Goal: Check status: Check status

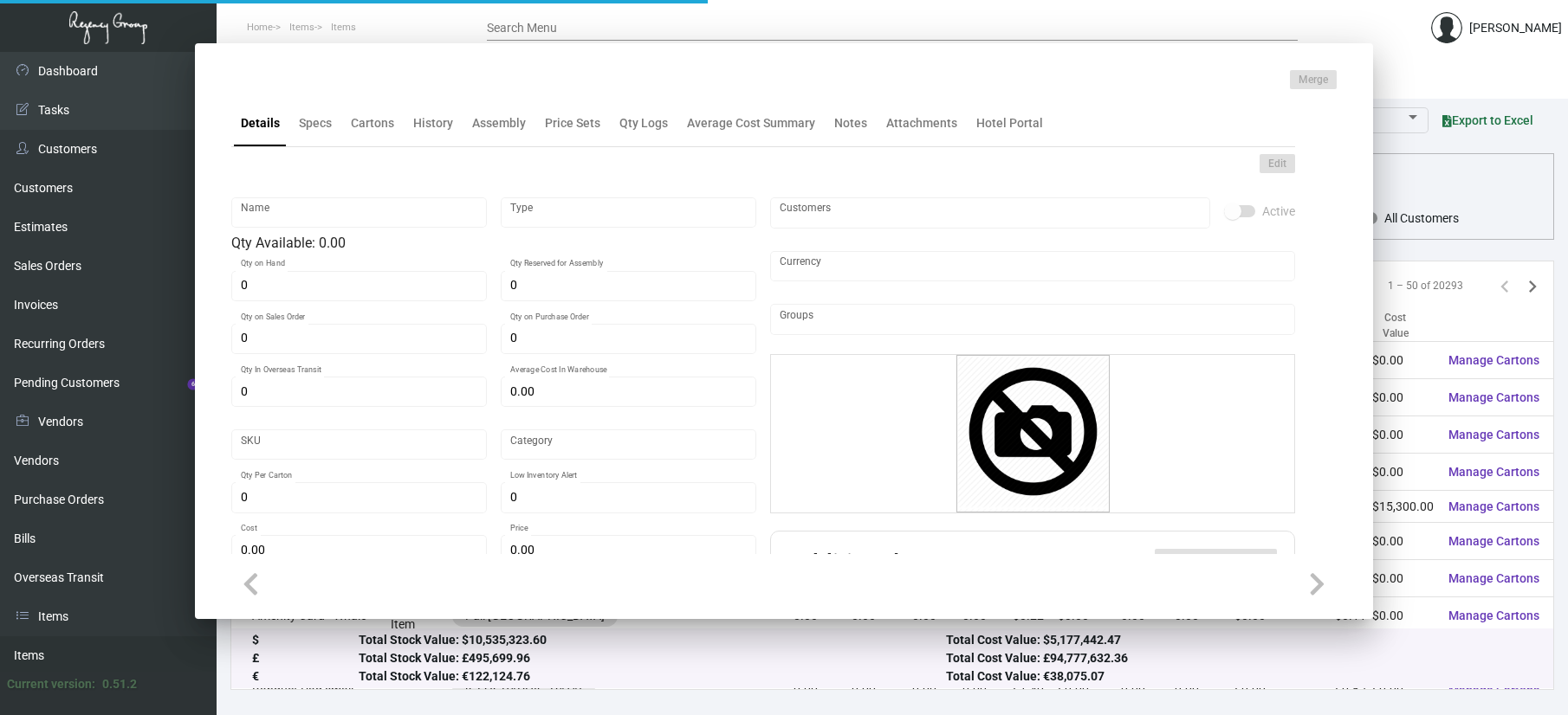
type input "Keys Generic Saflok"
type input "Inventory"
type input "87,000"
type input "62,000"
type input "186,000"
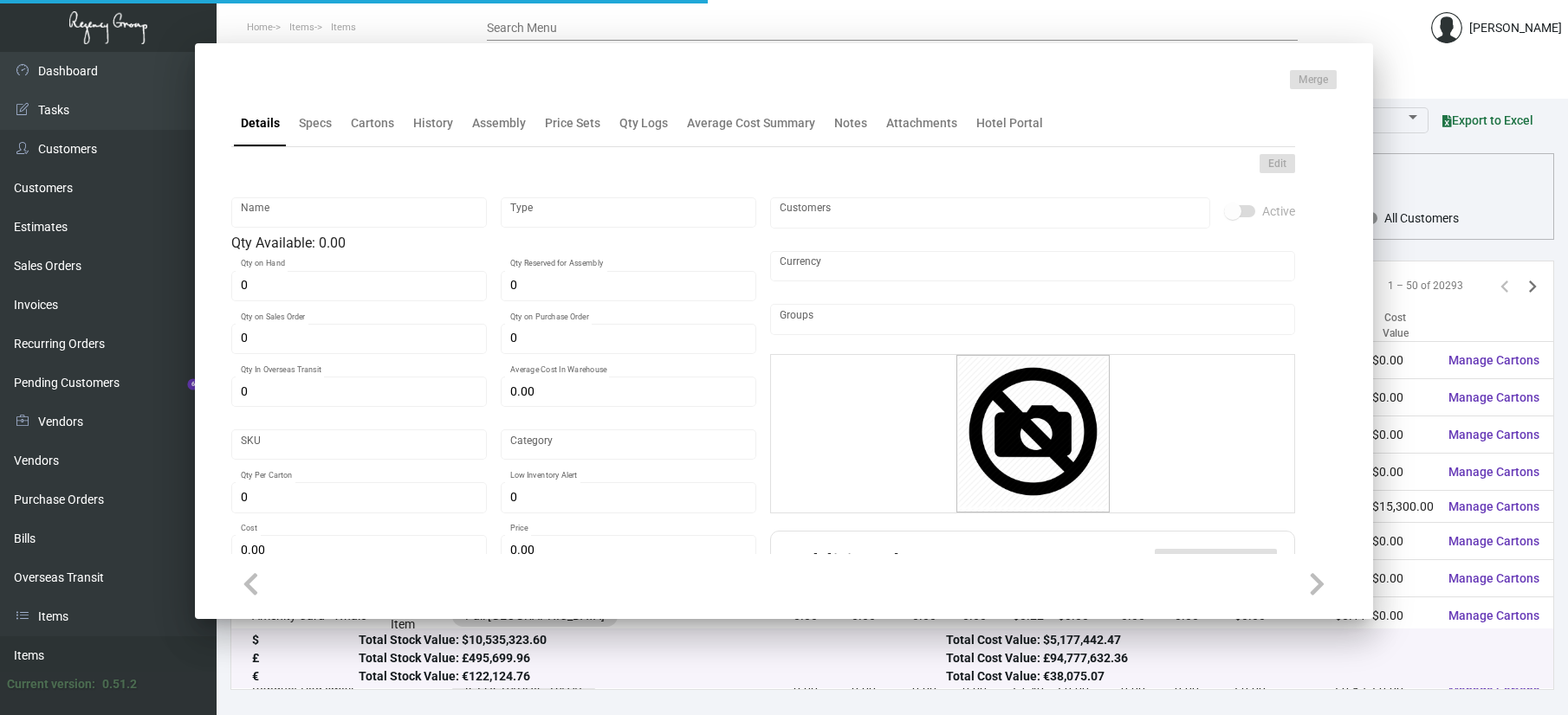
type input "$ 0.5075"
type input "2647"
type input "Standard"
type input "1,000"
type input "15,000"
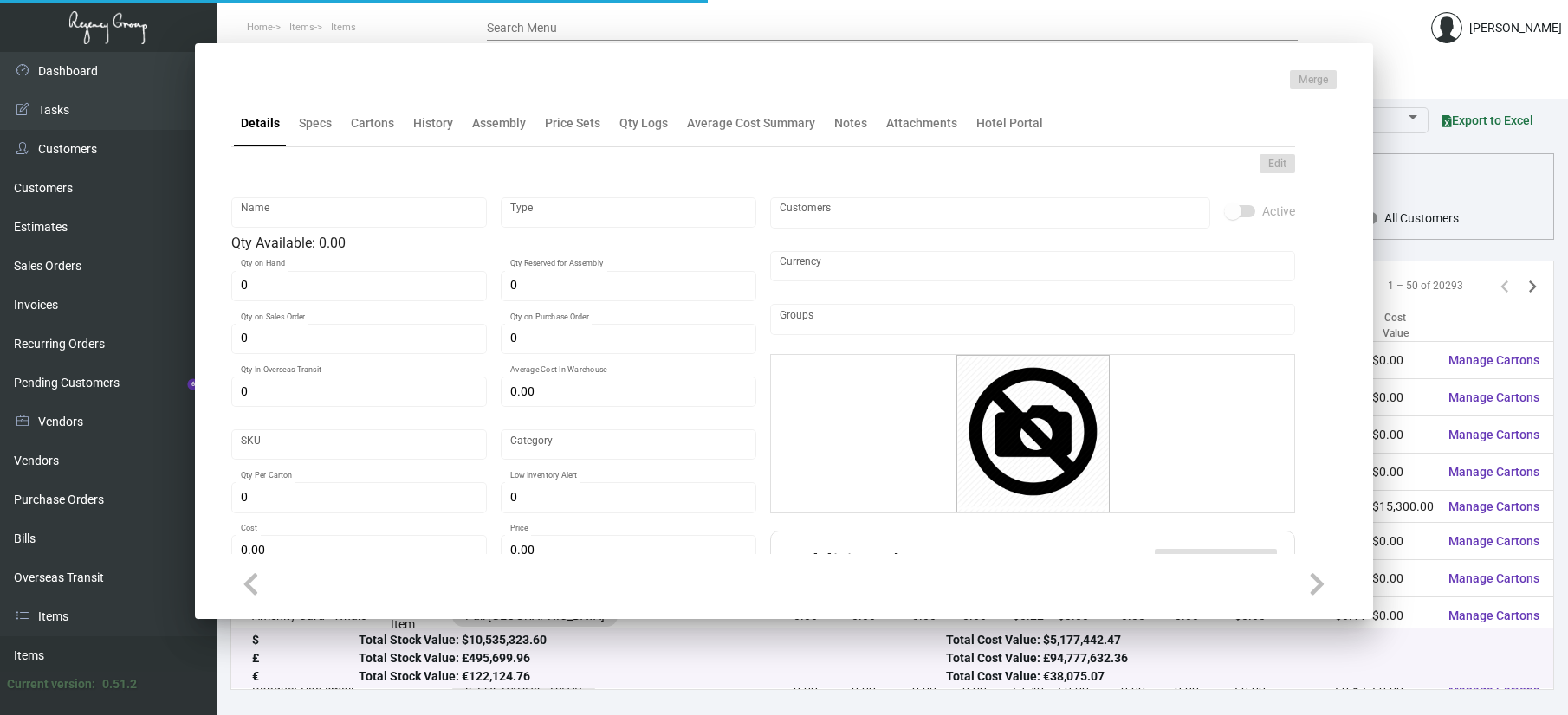
type input "$ 0.085"
type input "$ 0.24"
type textarea "Key Cards - GENERIC: size CR80, #30 mill white Generic PVC plastic card, RFID c…"
checkbox input "true"
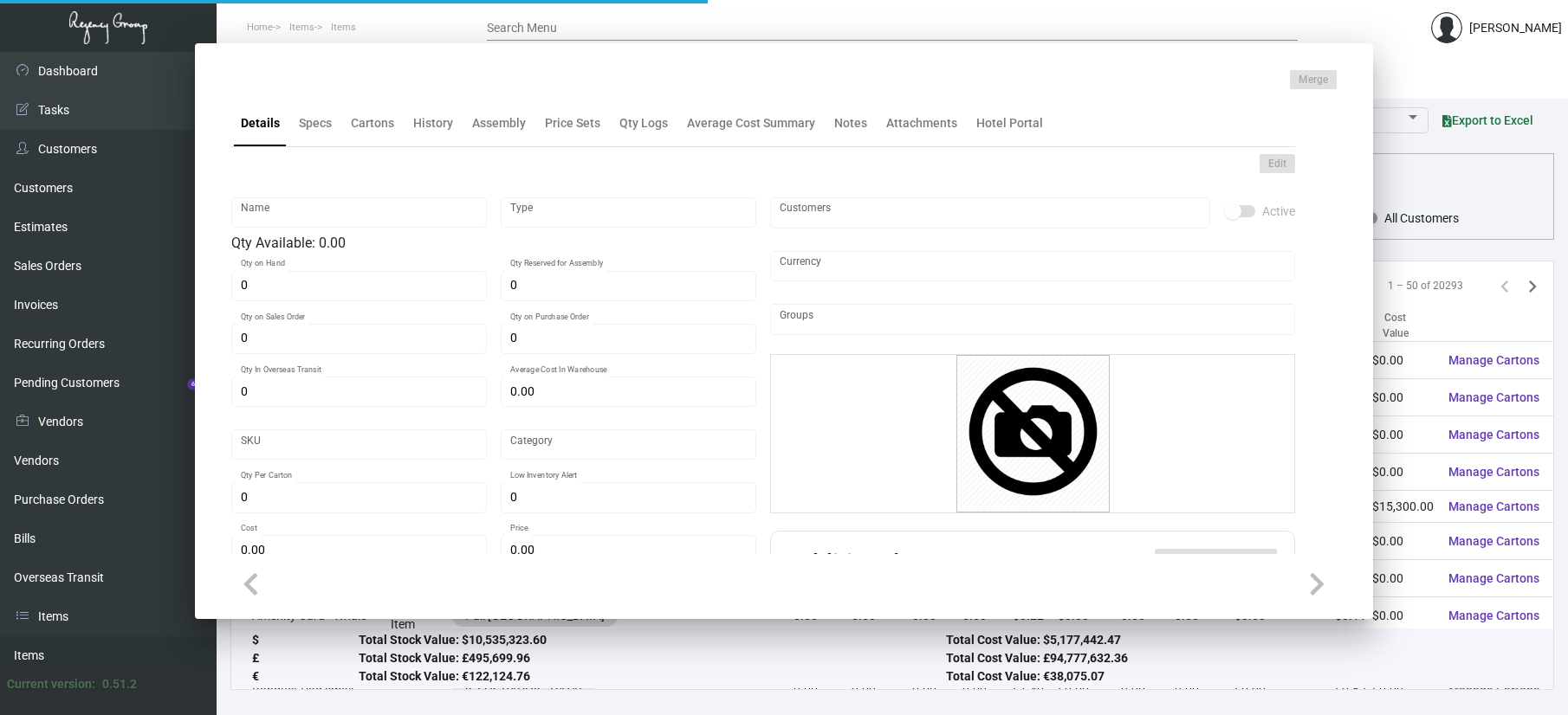
checkbox input "true"
type input "United States Dollar $"
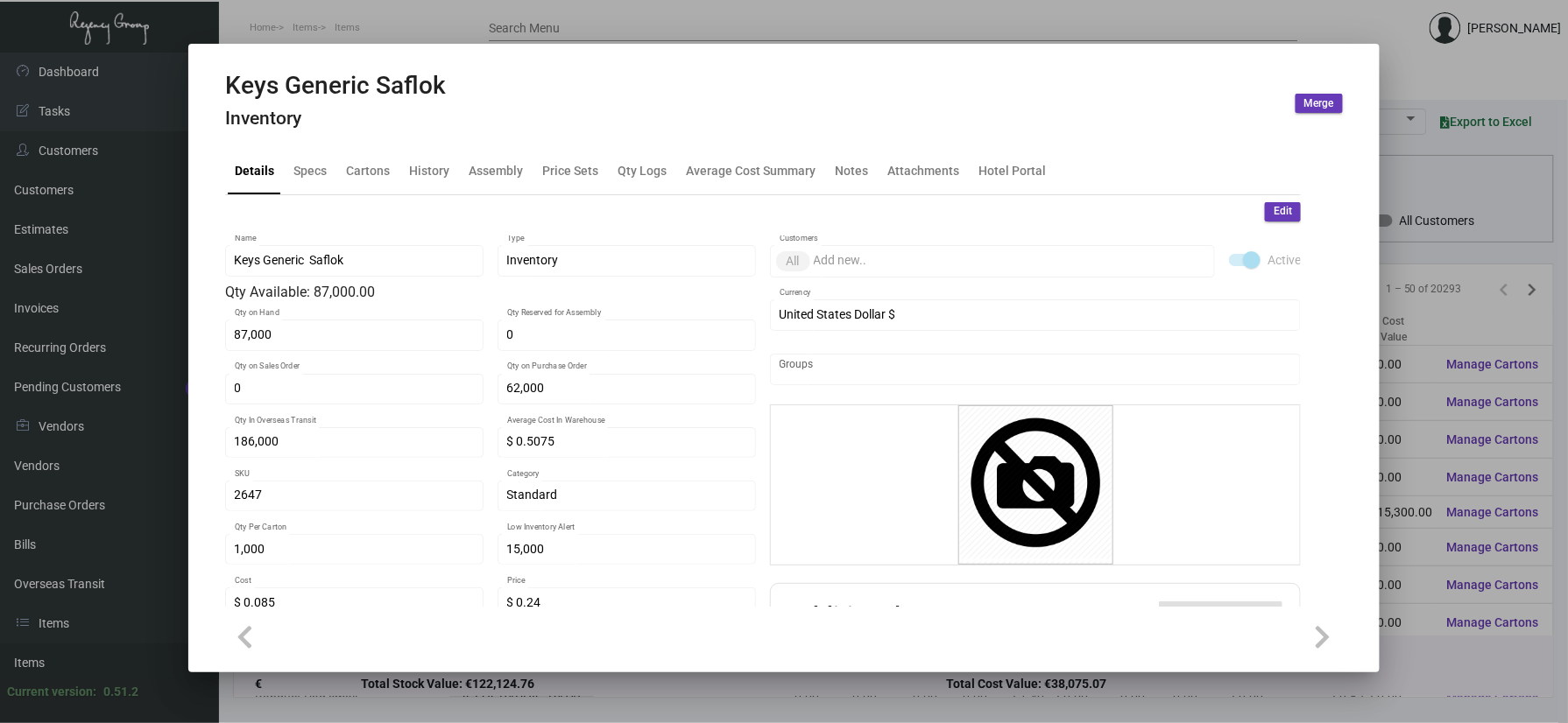
click at [333, 19] on div at bounding box center [784, 362] width 1568 height 723
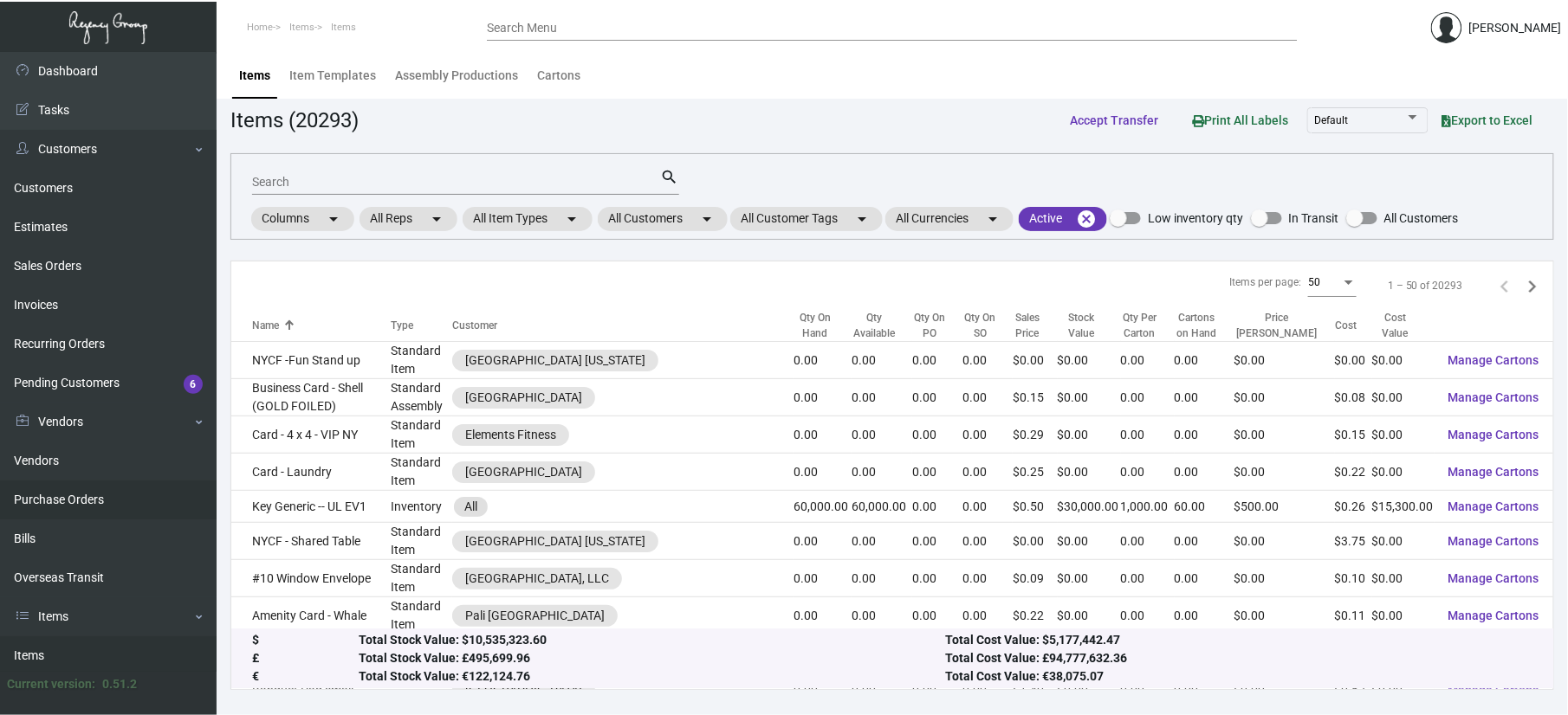
click at [102, 499] on link "Purchase Orders" at bounding box center [108, 500] width 217 height 39
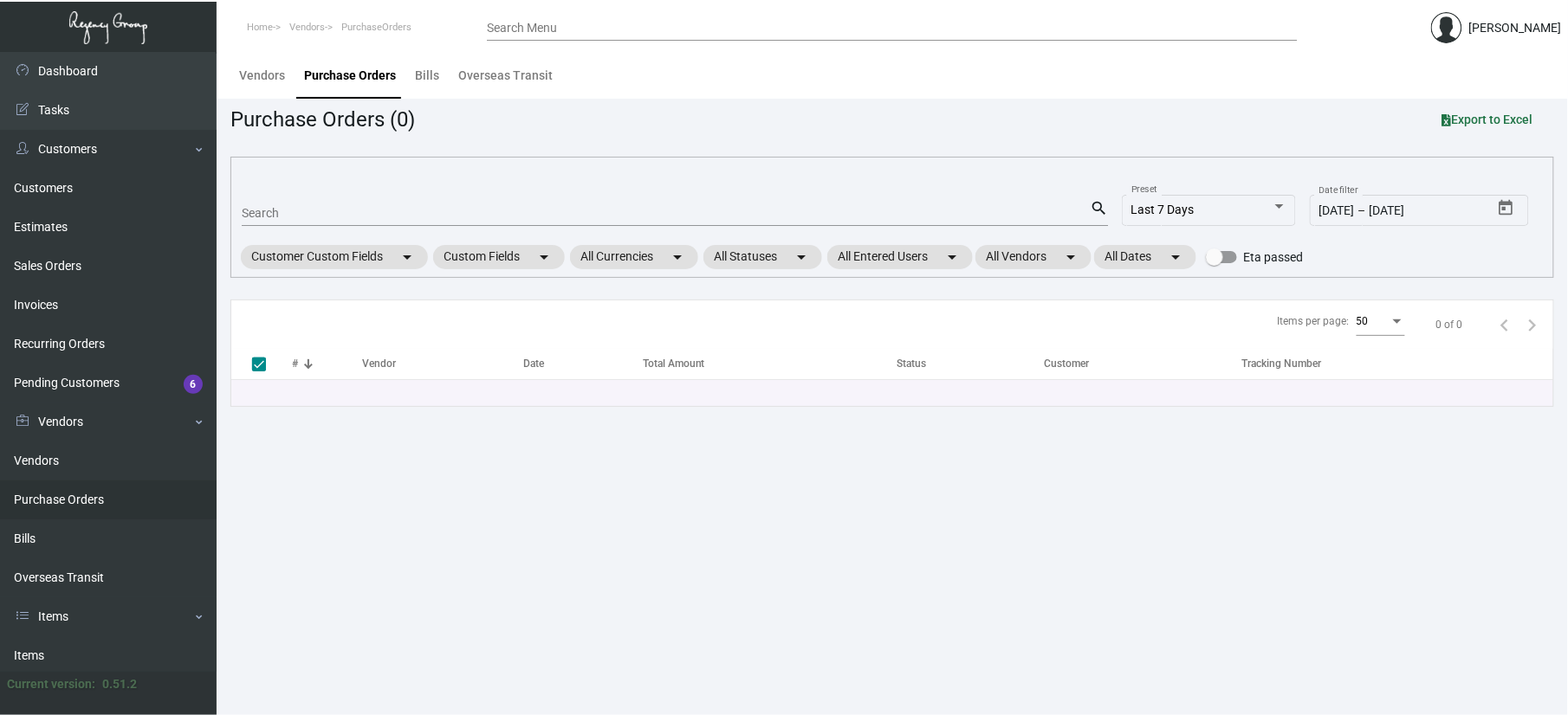
click at [267, 215] on input "Search" at bounding box center [666, 213] width 848 height 14
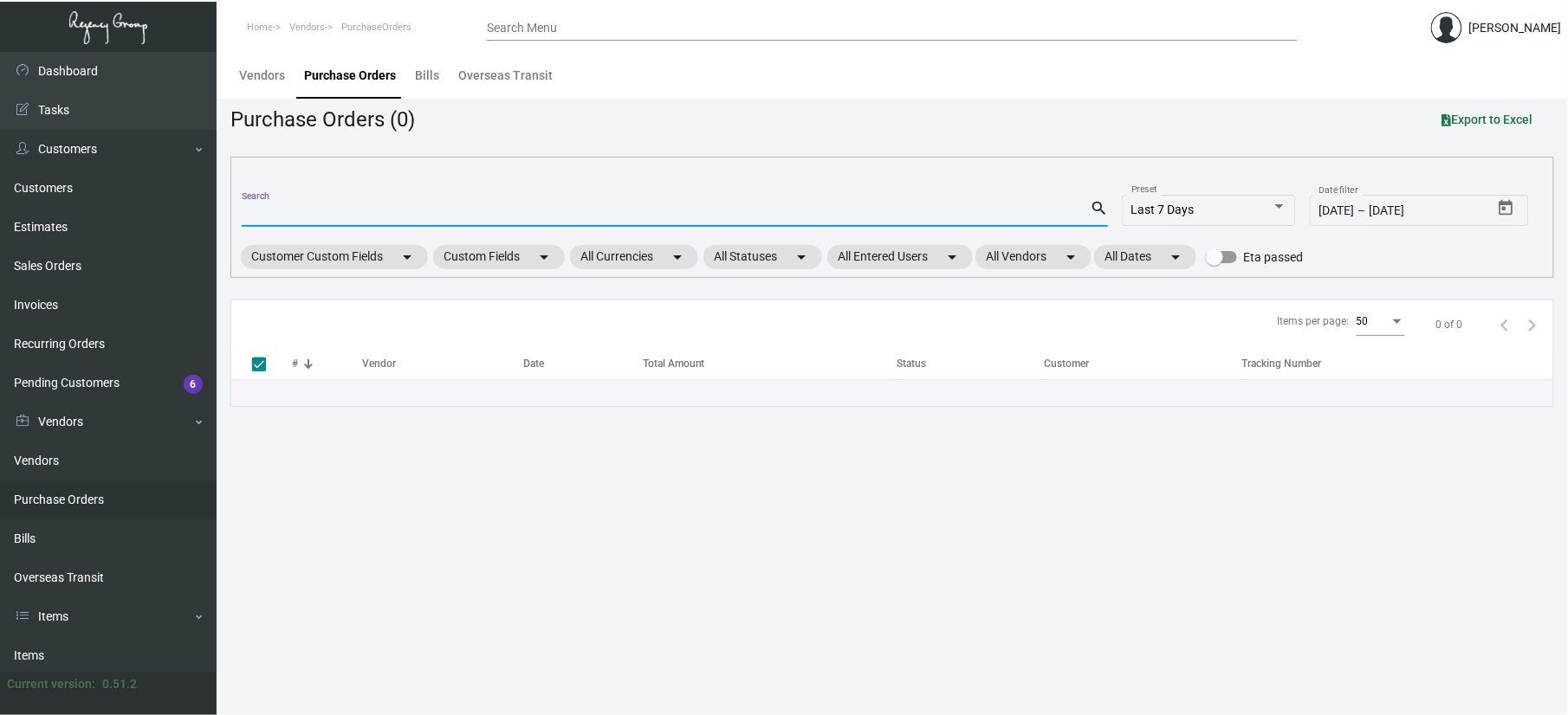
type input "1"
checkbox input "false"
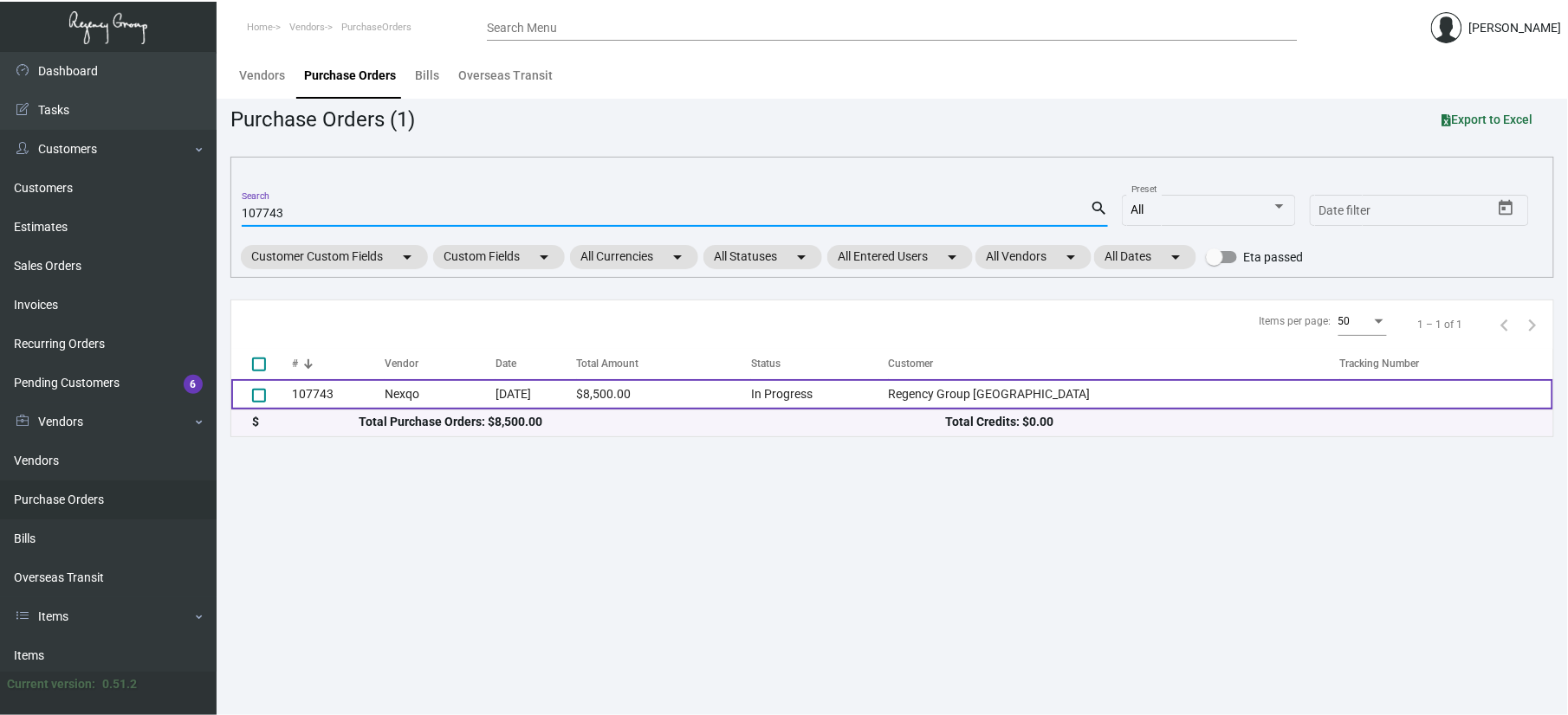
type input "107743"
click at [463, 407] on td "Nexqo" at bounding box center [439, 394] width 110 height 31
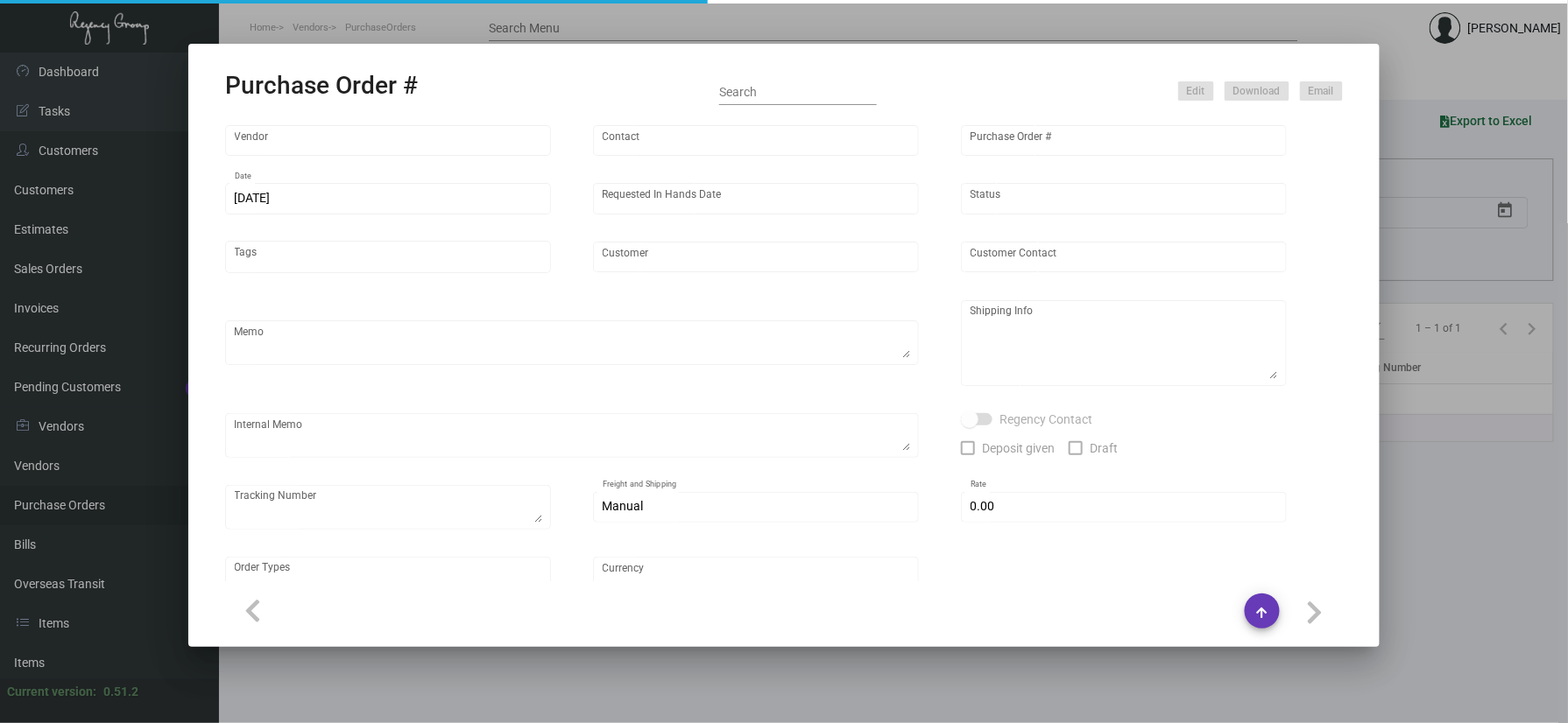
type input "Nexqo"
type input "[PERSON_NAME]"
type input "107743"
type input "[DATE]"
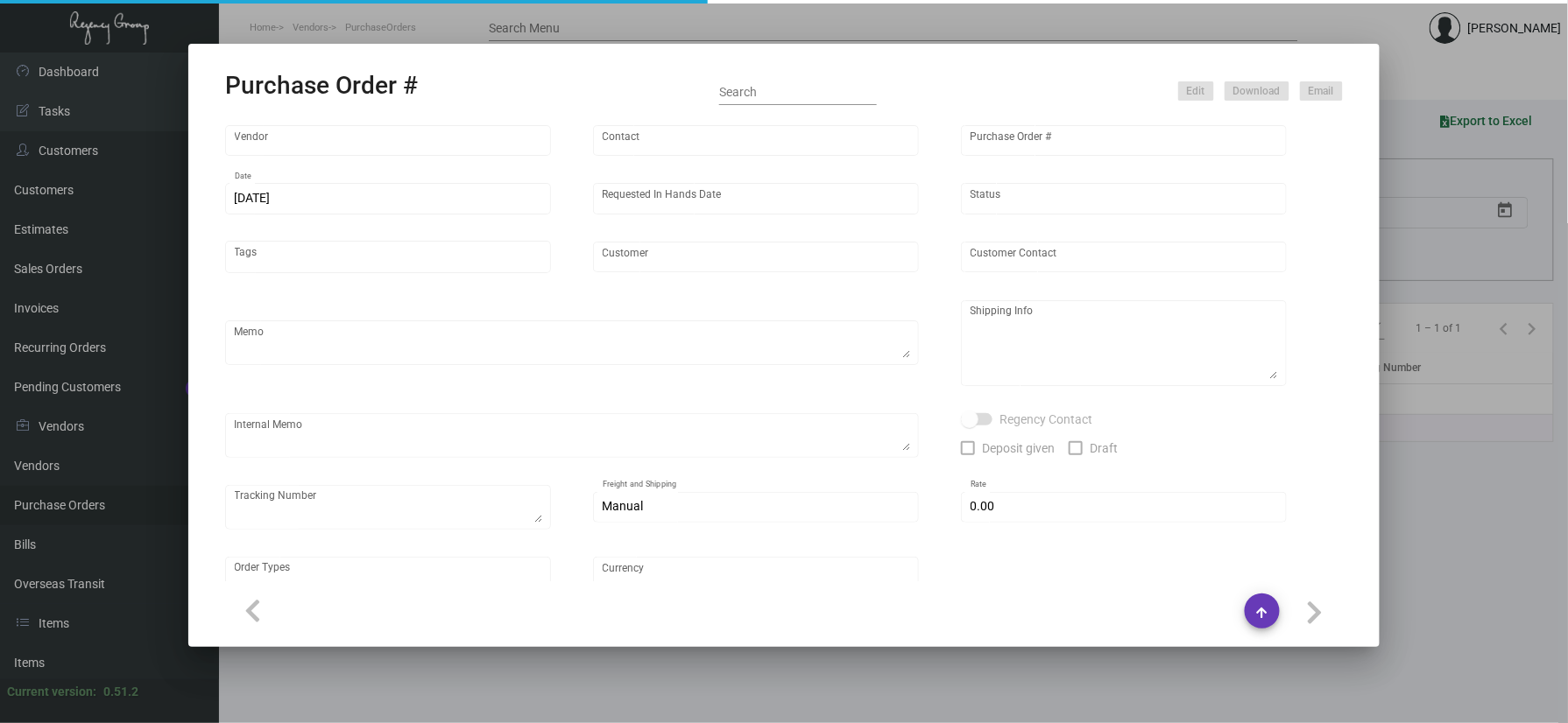
type input "Regency Group [GEOGRAPHIC_DATA]"
type textarea "By boat to our NJ warehouse."
type textarea "Regency Group NJ - [PERSON_NAME] [STREET_ADDRESS]"
type textarea "10/28 - 3k keys requested to be shipped by air."
checkbox input "true"
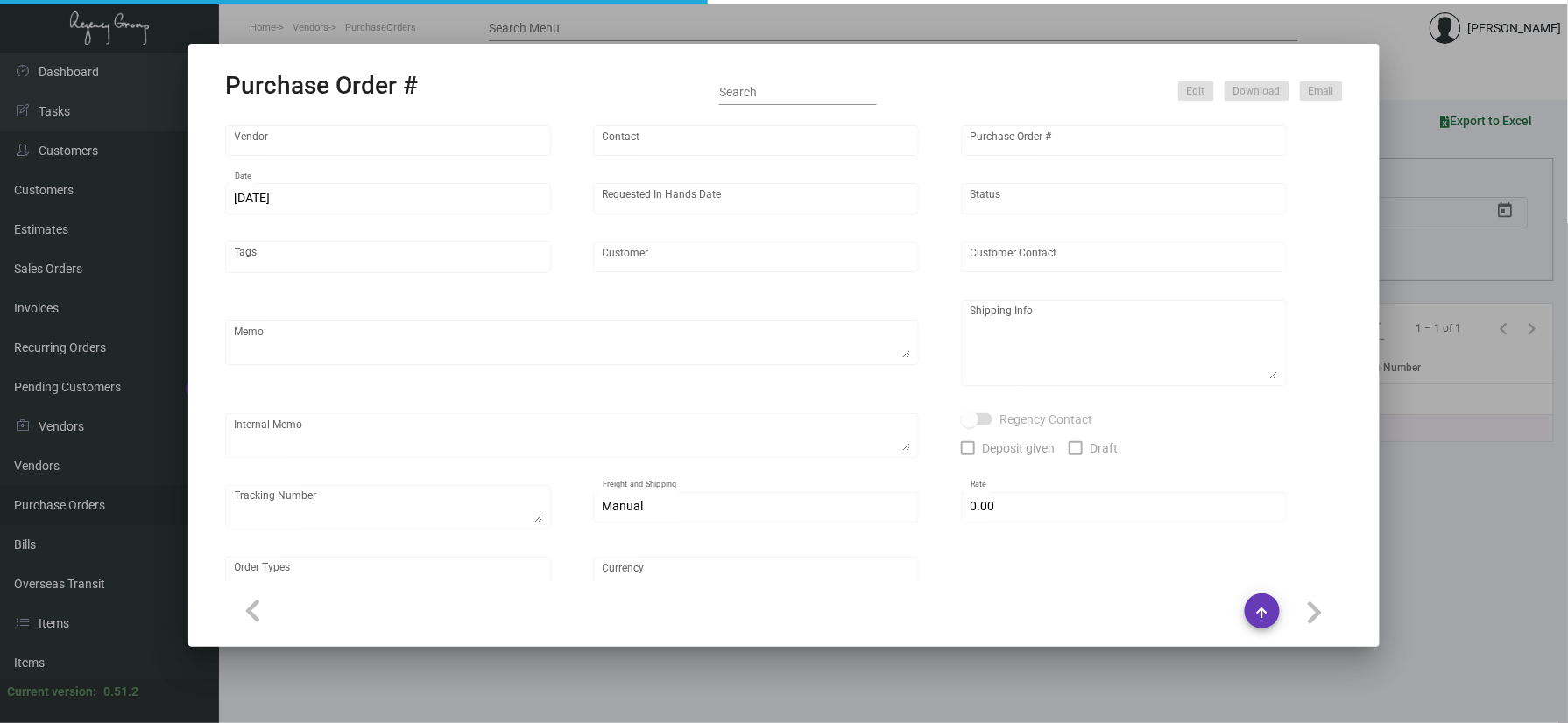
type input "$ 0.00"
type input "United States Dollar $"
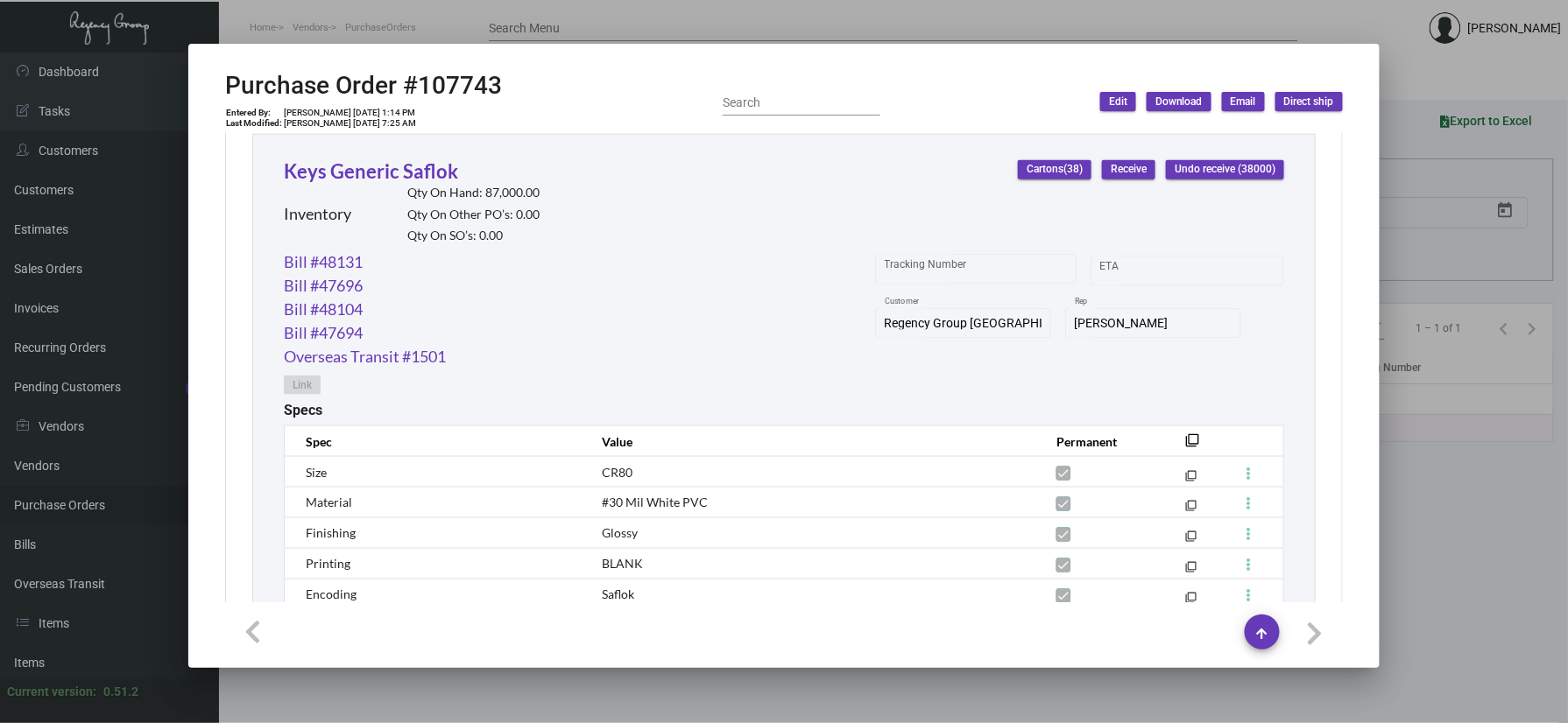
scroll to position [817, 0]
click at [396, 180] on link "Keys Generic Saflok" at bounding box center [370, 170] width 174 height 24
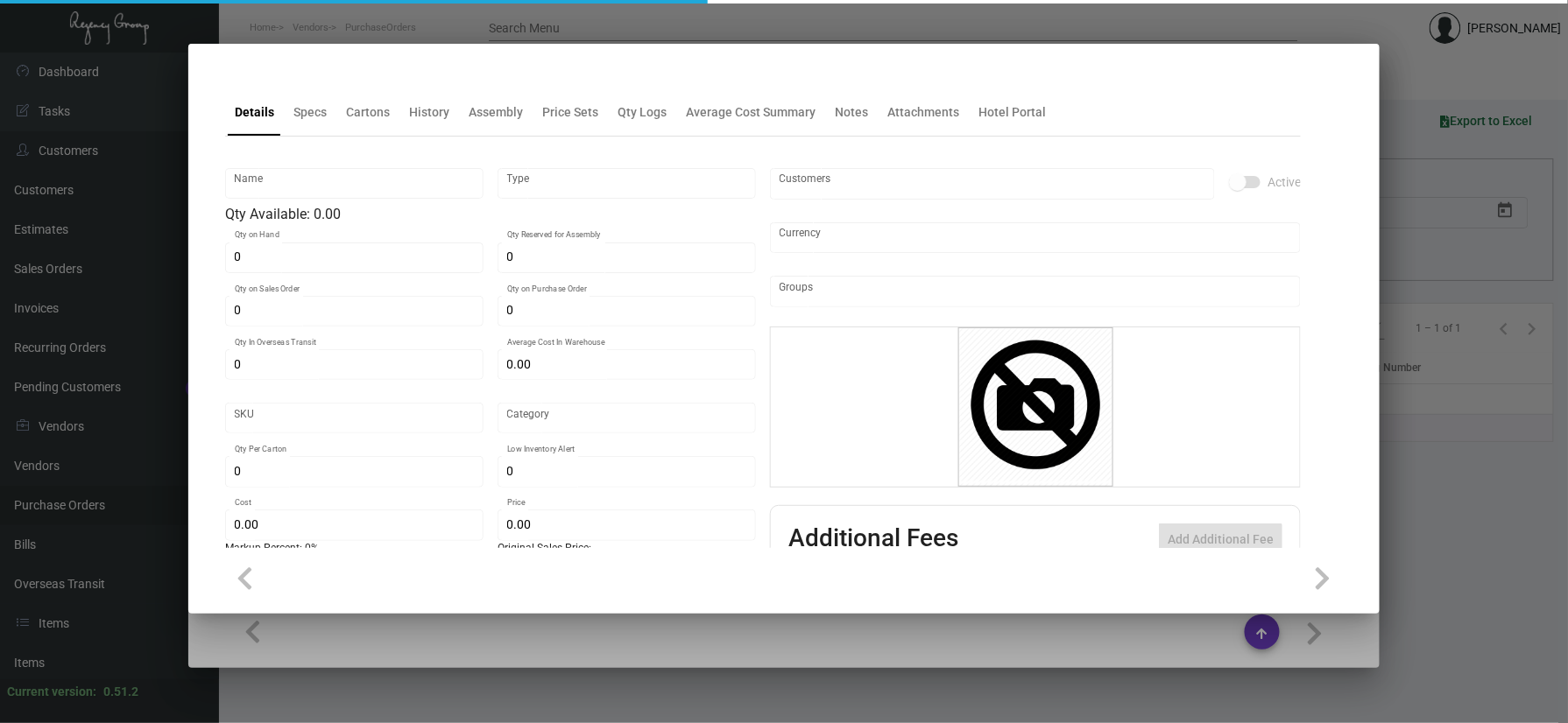
type input "Keys Generic Saflok"
type input "Inventory"
type input "87,000"
type input "62,000"
type input "186,000"
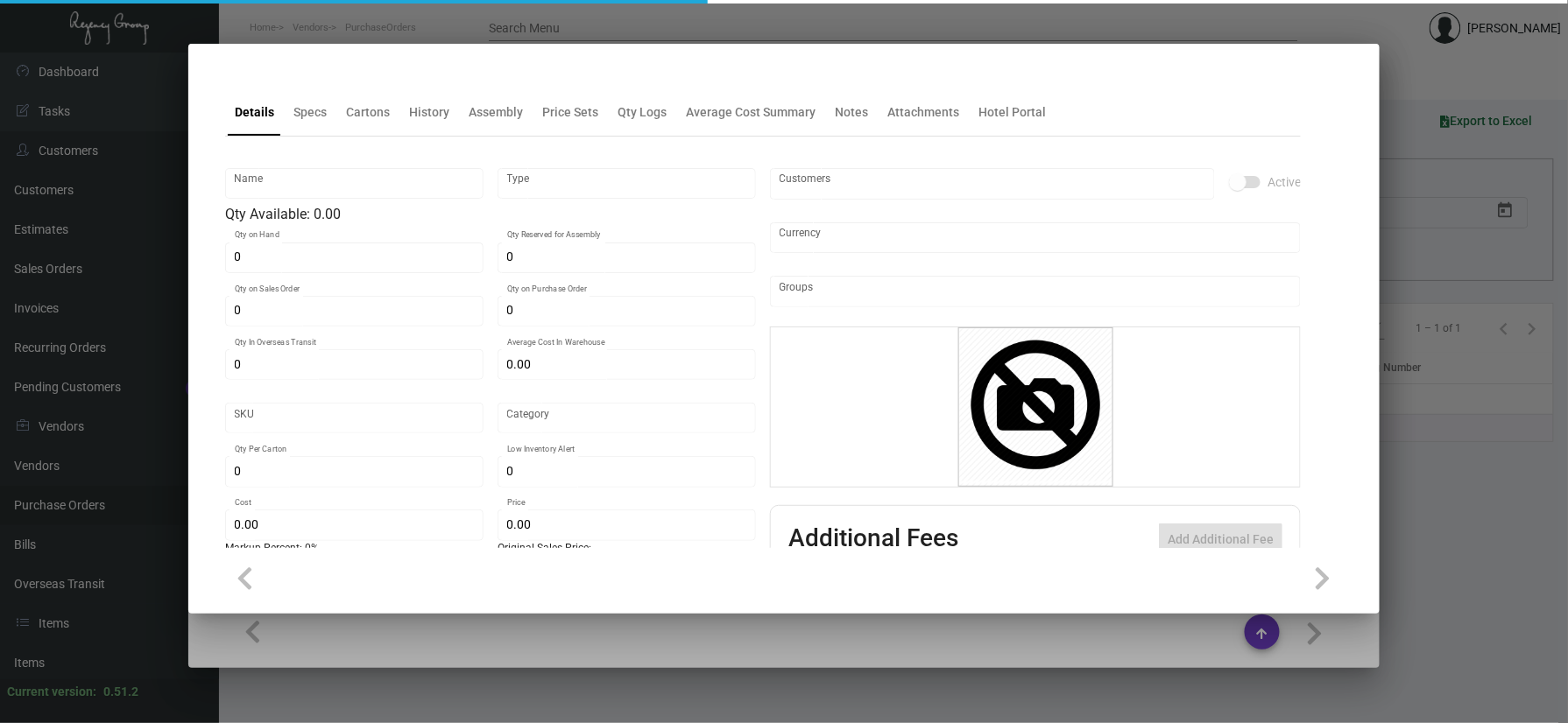
type input "$ 0.5075"
type input "2647"
type input "Standard"
type input "1,000"
type input "15,000"
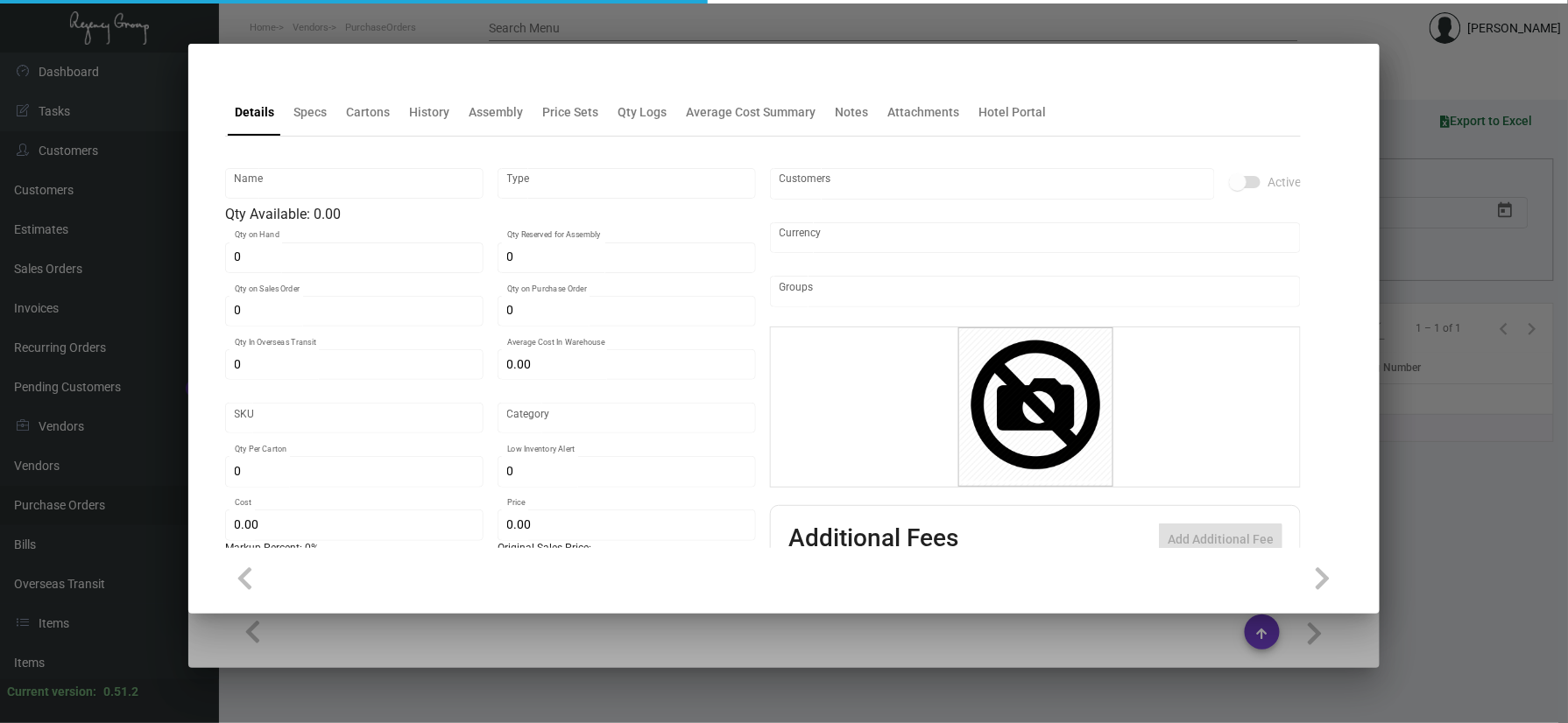
type input "$ 0.085"
type input "$ 0.24"
type textarea "Key Cards - GENERIC: size CR80, #30 mill white Generic PVC plastic card, RFID c…"
checkbox input "true"
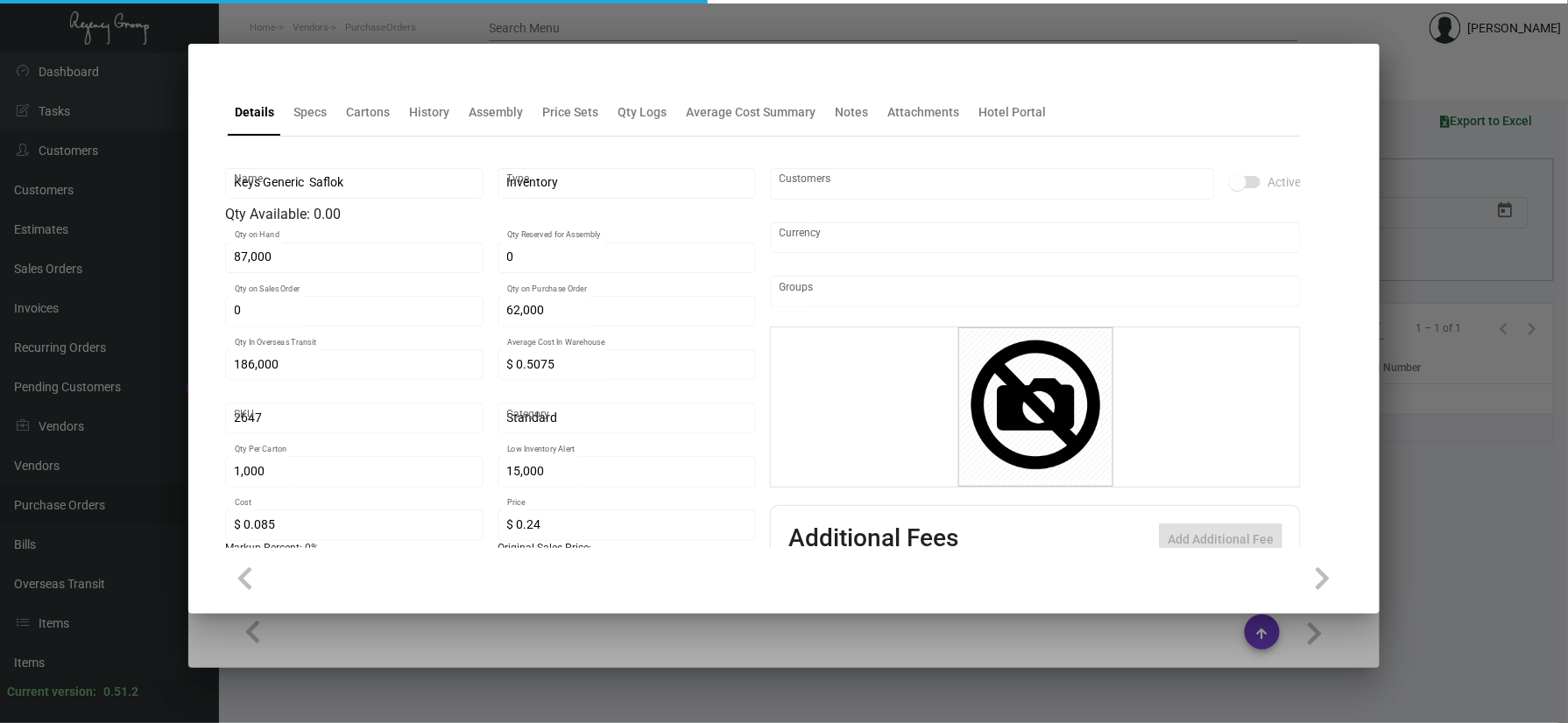
checkbox input "true"
type input "United States Dollar $"
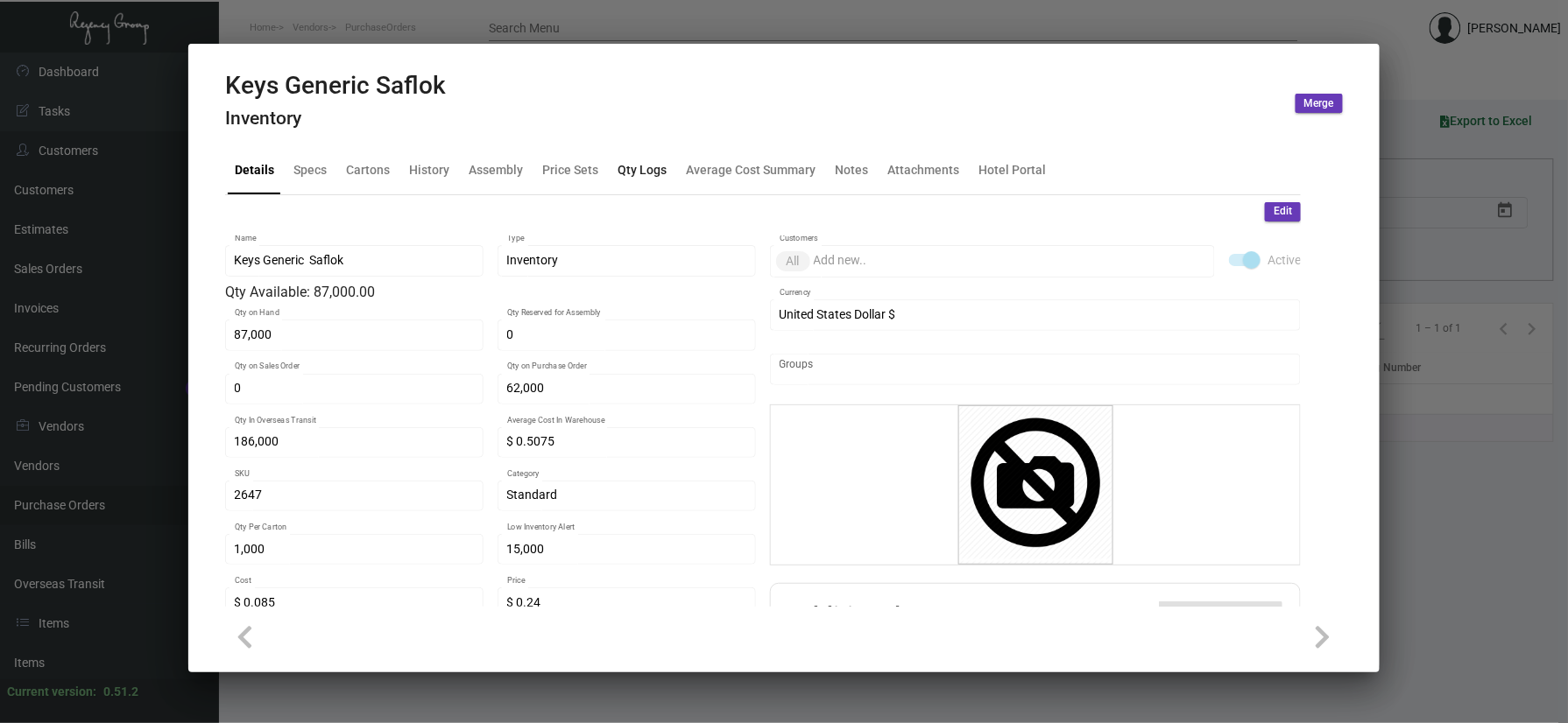
click at [648, 161] on div "Qty Logs" at bounding box center [642, 170] width 49 height 19
